Goal: Task Accomplishment & Management: Manage account settings

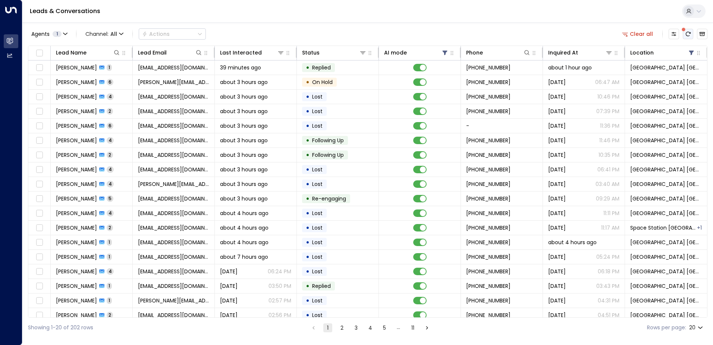
click at [688, 34] on icon "There are new threads available. Refresh the grid to view the latest updates." at bounding box center [688, 34] width 6 height 6
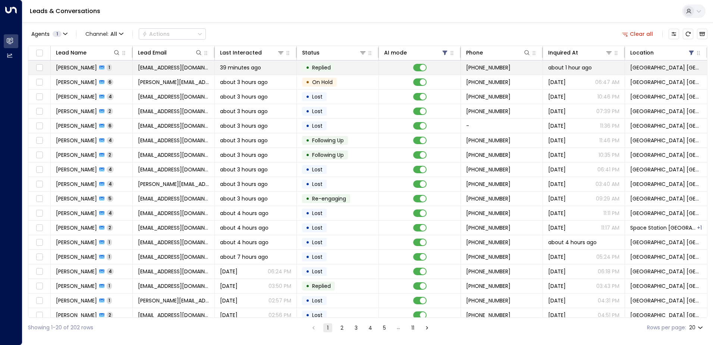
click at [228, 67] on span "39 minutes ago" at bounding box center [240, 67] width 41 height 7
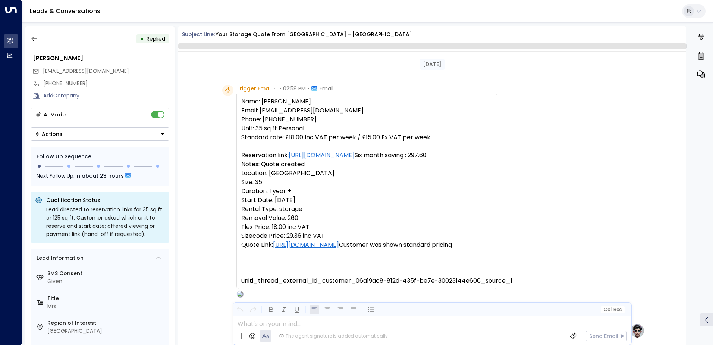
scroll to position [281, 0]
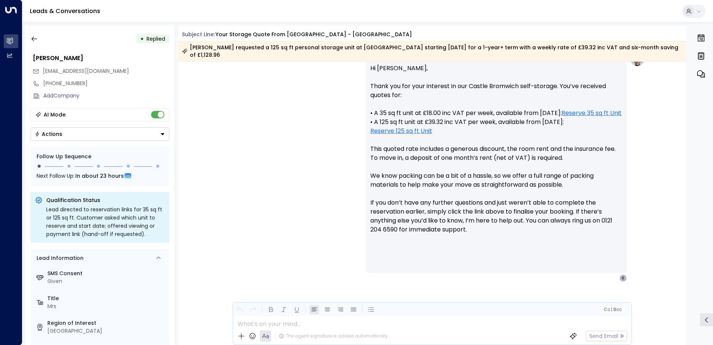
click at [96, 135] on button "Actions" at bounding box center [100, 133] width 139 height 13
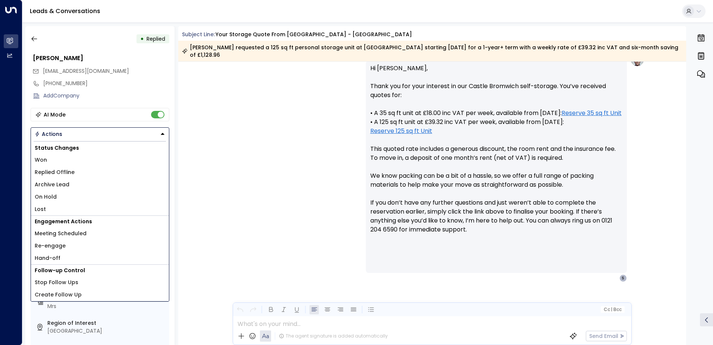
click at [58, 211] on li "Lost" at bounding box center [100, 209] width 138 height 12
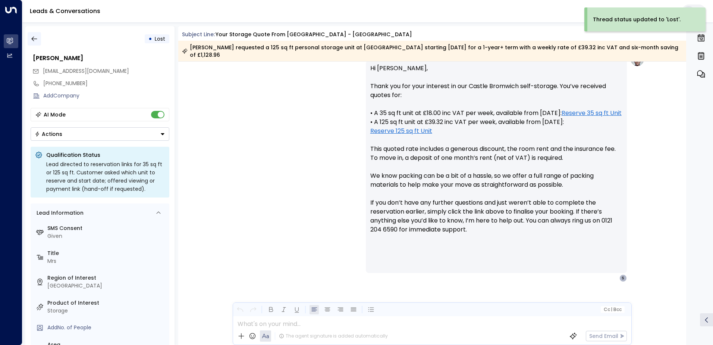
click at [35, 43] on button "button" at bounding box center [34, 38] width 13 height 13
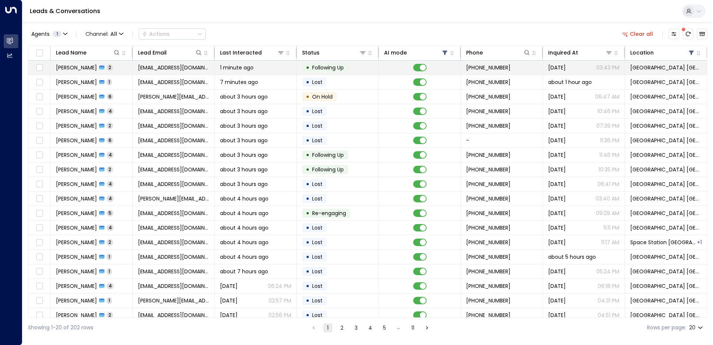
click at [154, 67] on span "[EMAIL_ADDRESS][DOMAIN_NAME]" at bounding box center [173, 67] width 71 height 7
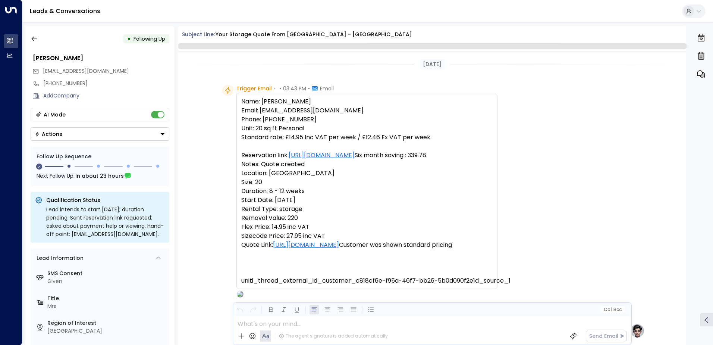
scroll to position [526, 0]
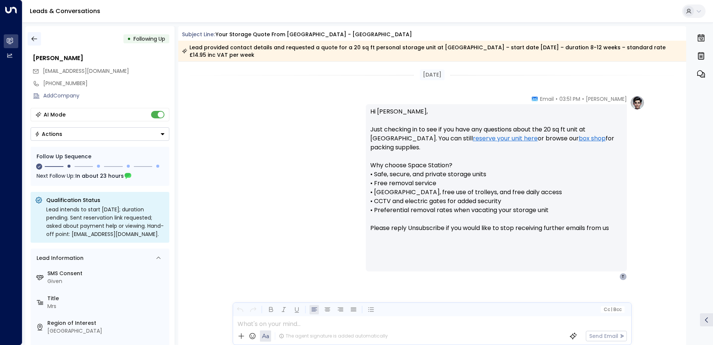
click at [33, 38] on icon "button" at bounding box center [34, 38] width 7 height 7
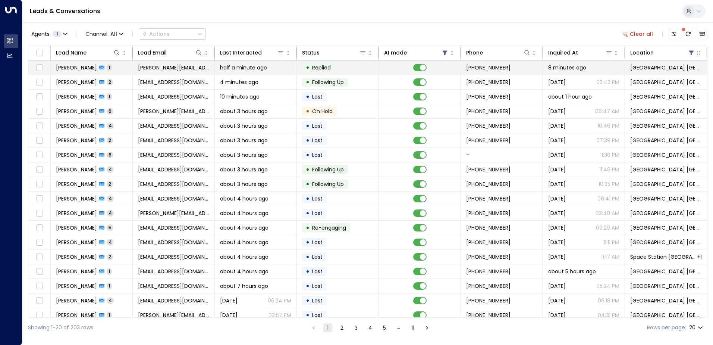
click at [238, 68] on span "half a minute ago" at bounding box center [243, 67] width 47 height 7
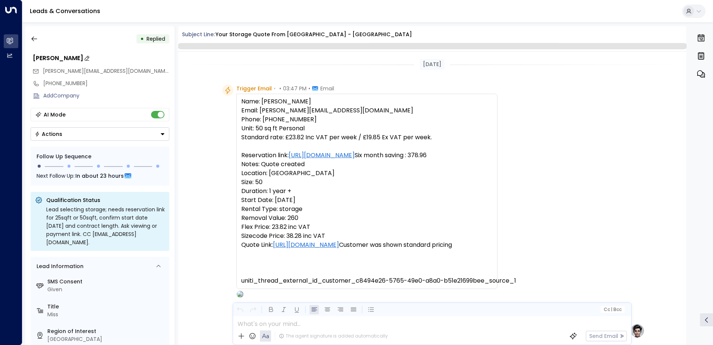
scroll to position [247, 0]
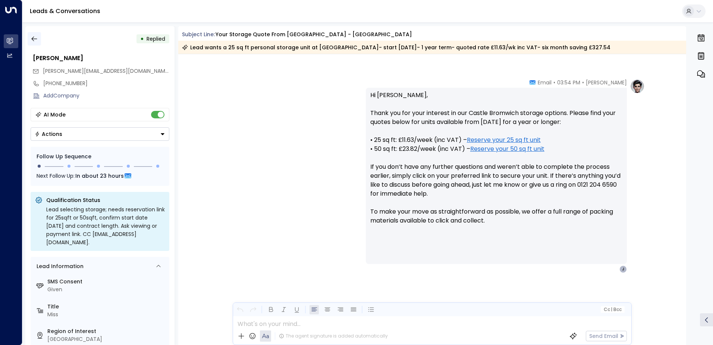
click at [34, 39] on icon "button" at bounding box center [34, 39] width 6 height 5
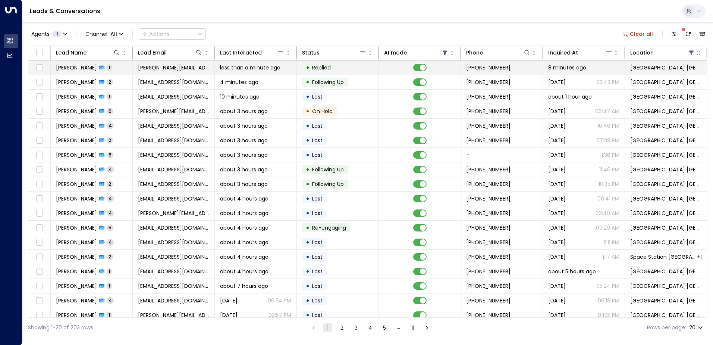
click at [345, 73] on td "• Replied" at bounding box center [338, 67] width 82 height 14
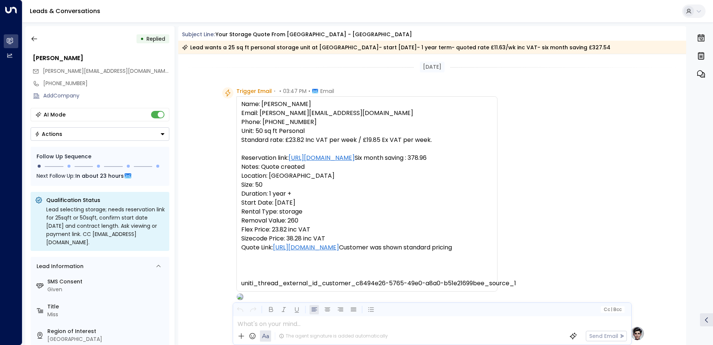
scroll to position [249, 0]
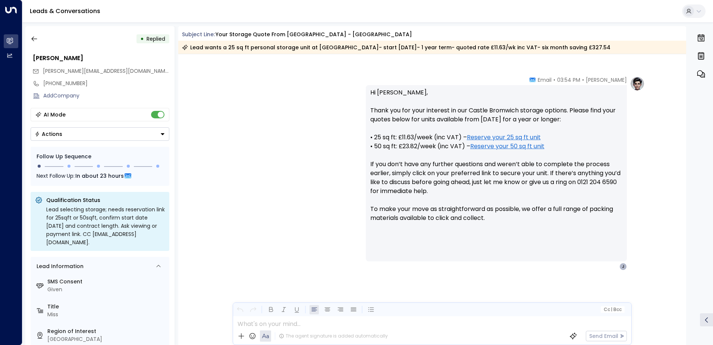
click at [96, 139] on button "Actions" at bounding box center [100, 133] width 139 height 13
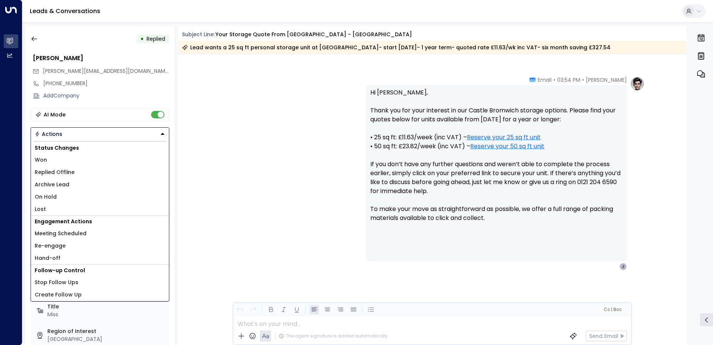
click at [73, 211] on li "Lost" at bounding box center [100, 209] width 138 height 12
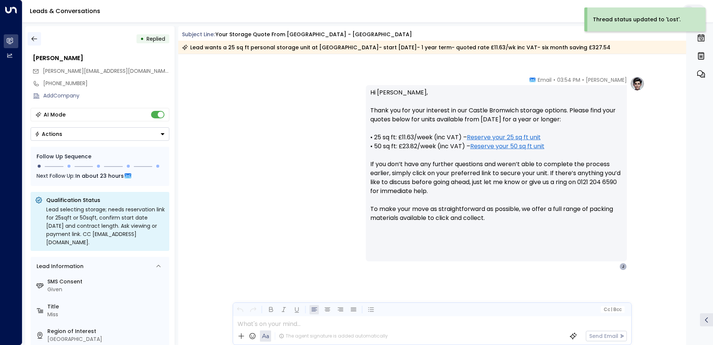
click at [31, 43] on button "button" at bounding box center [34, 38] width 13 height 13
